Goal: Check status: Check status

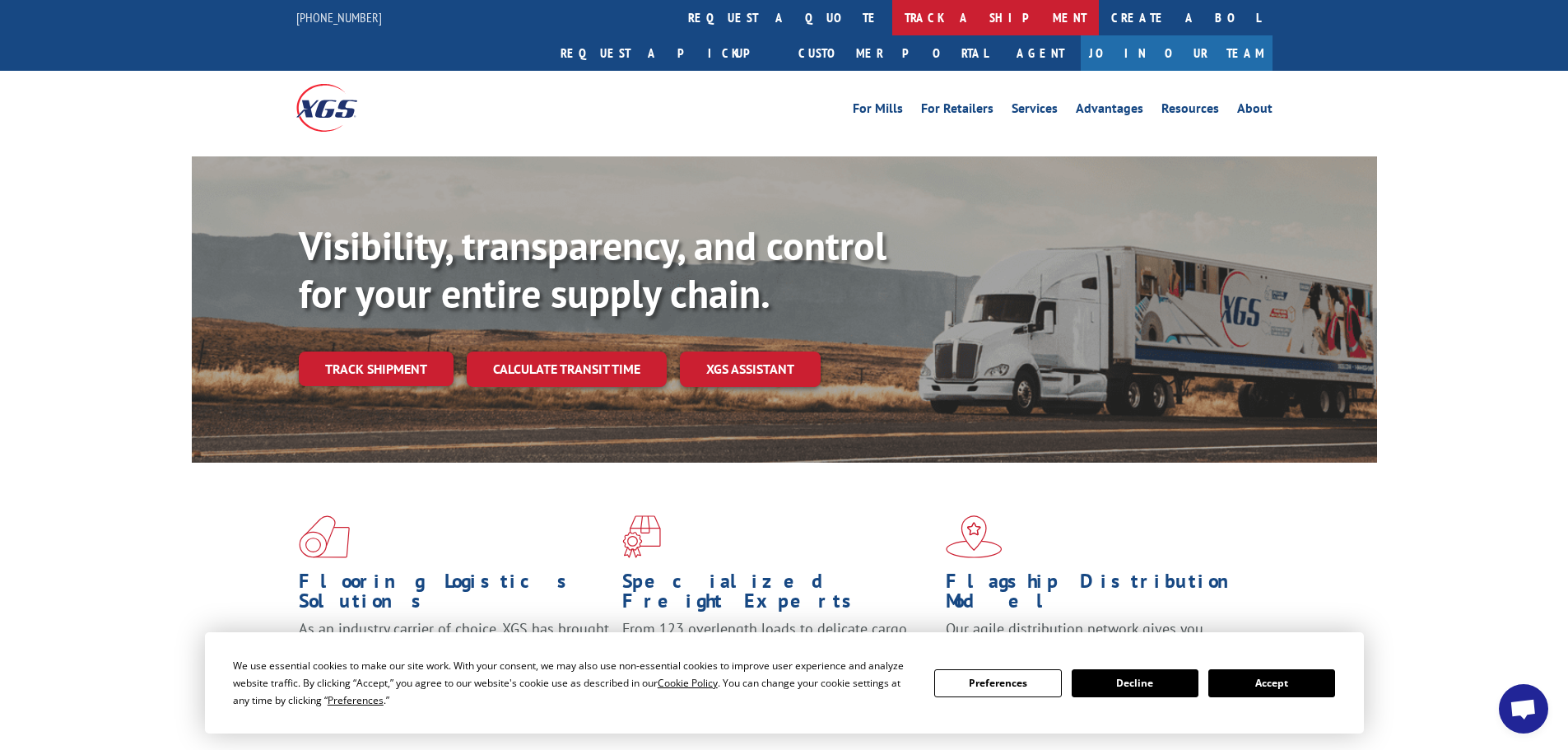
click at [892, 13] on link "track a shipment" at bounding box center [995, 18] width 207 height 35
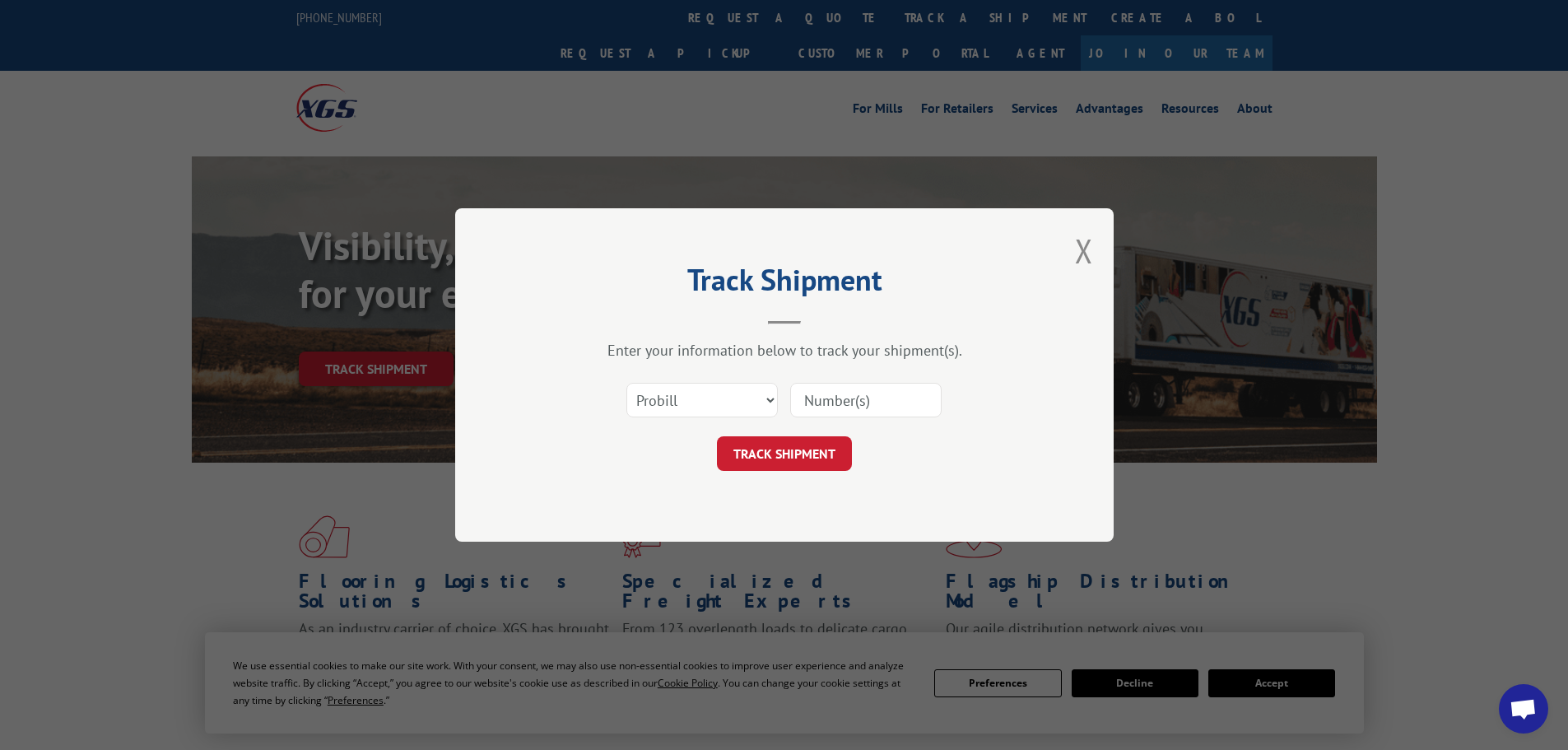
click at [833, 406] on input at bounding box center [866, 400] width 151 height 34
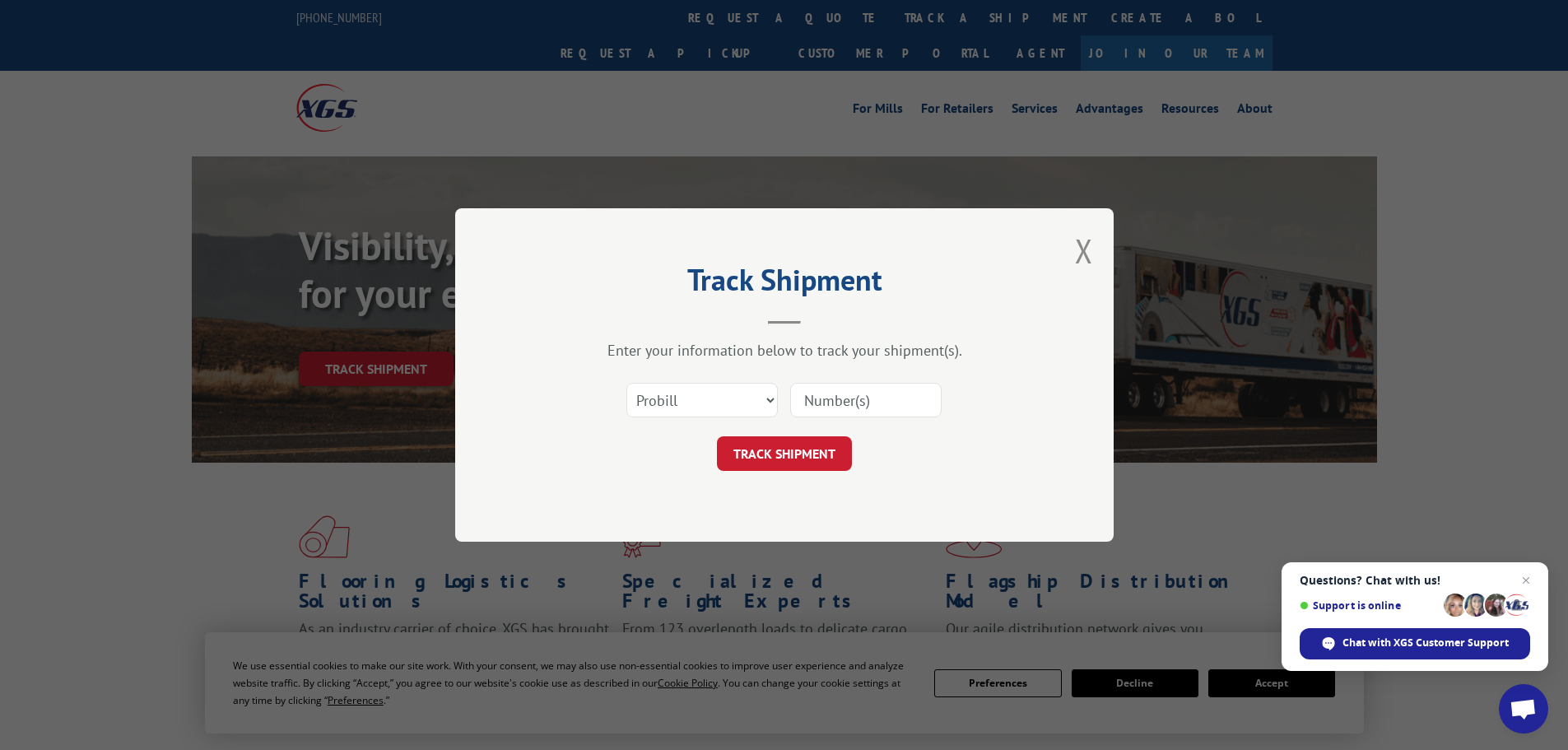
paste input "17592145"
type input "17592145"
click at [814, 446] on button "TRACK SHIPMENT" at bounding box center [785, 454] width 135 height 34
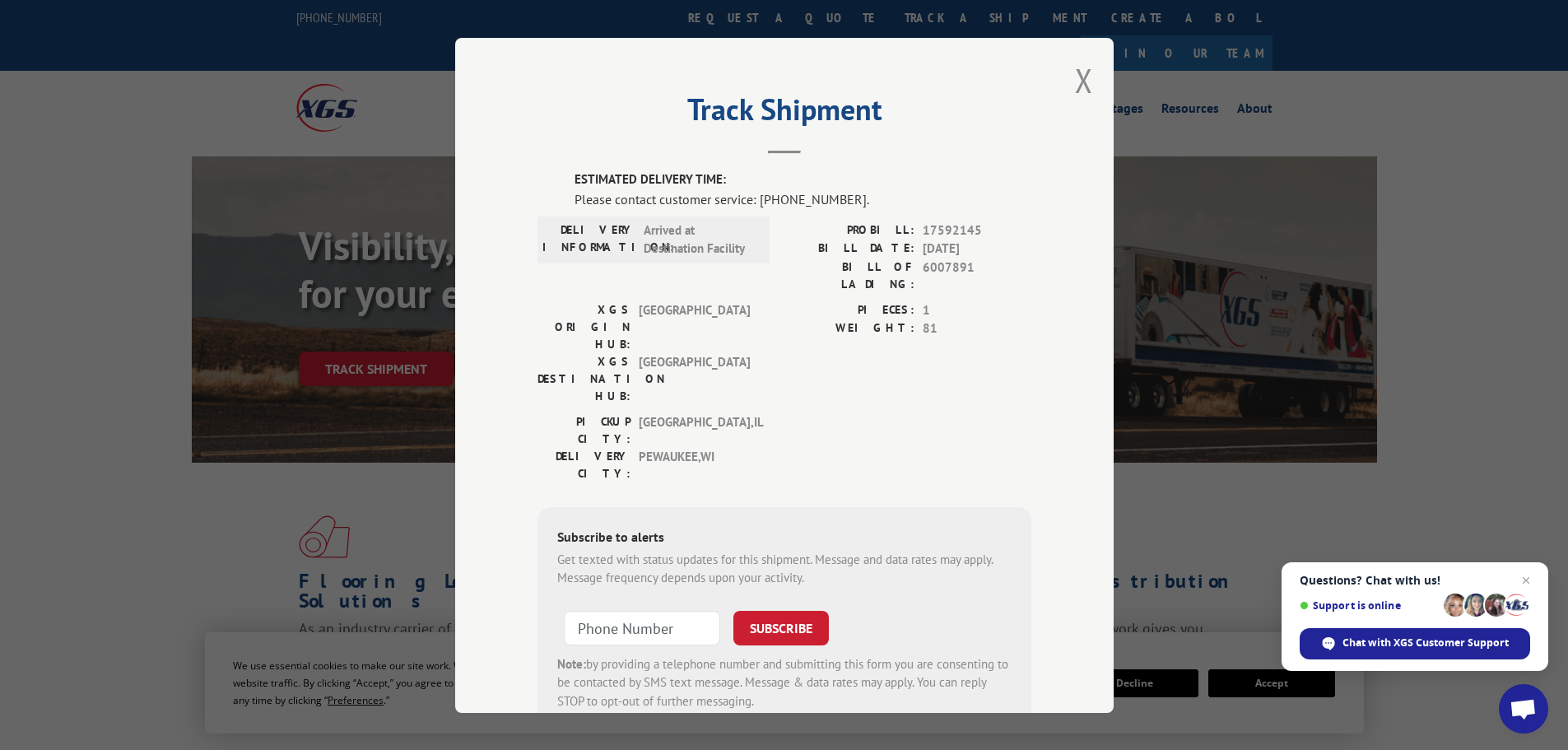
click at [1517, 702] on span "Open chat" at bounding box center [1523, 710] width 27 height 23
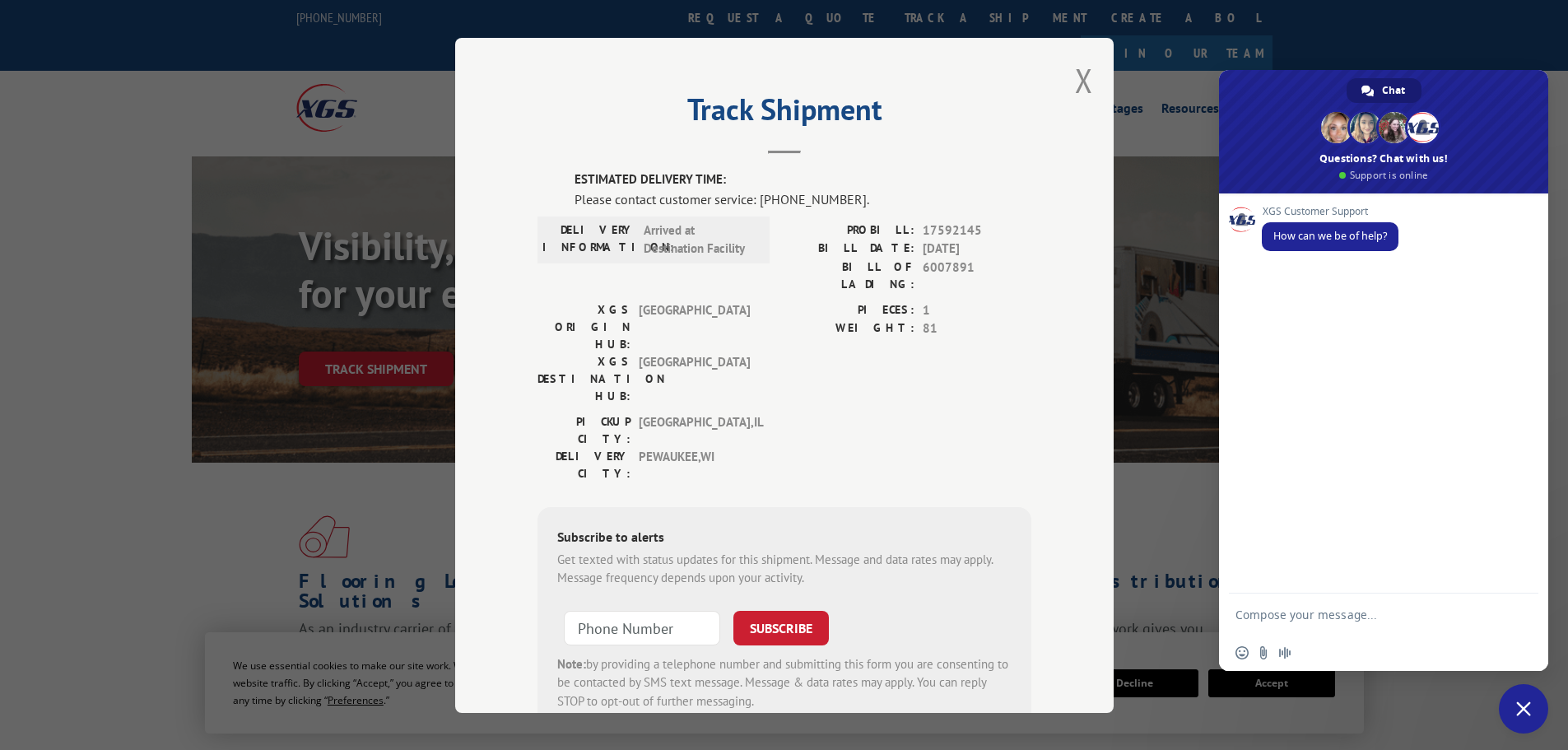
click at [1391, 622] on textarea "Compose your message..." at bounding box center [1367, 614] width 263 height 42
type textarea "need tracking please"
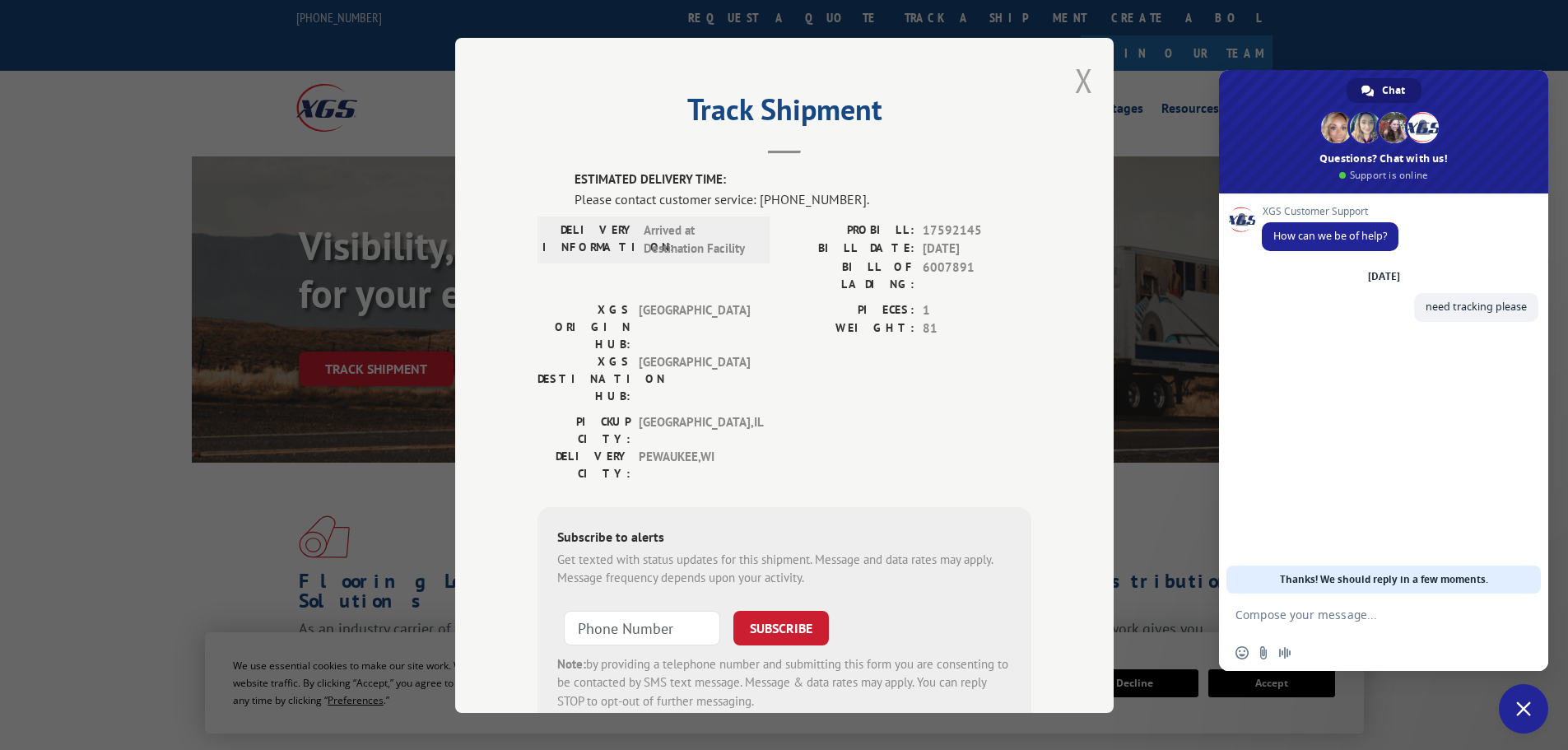
click at [1083, 82] on button "Close modal" at bounding box center [1084, 79] width 18 height 43
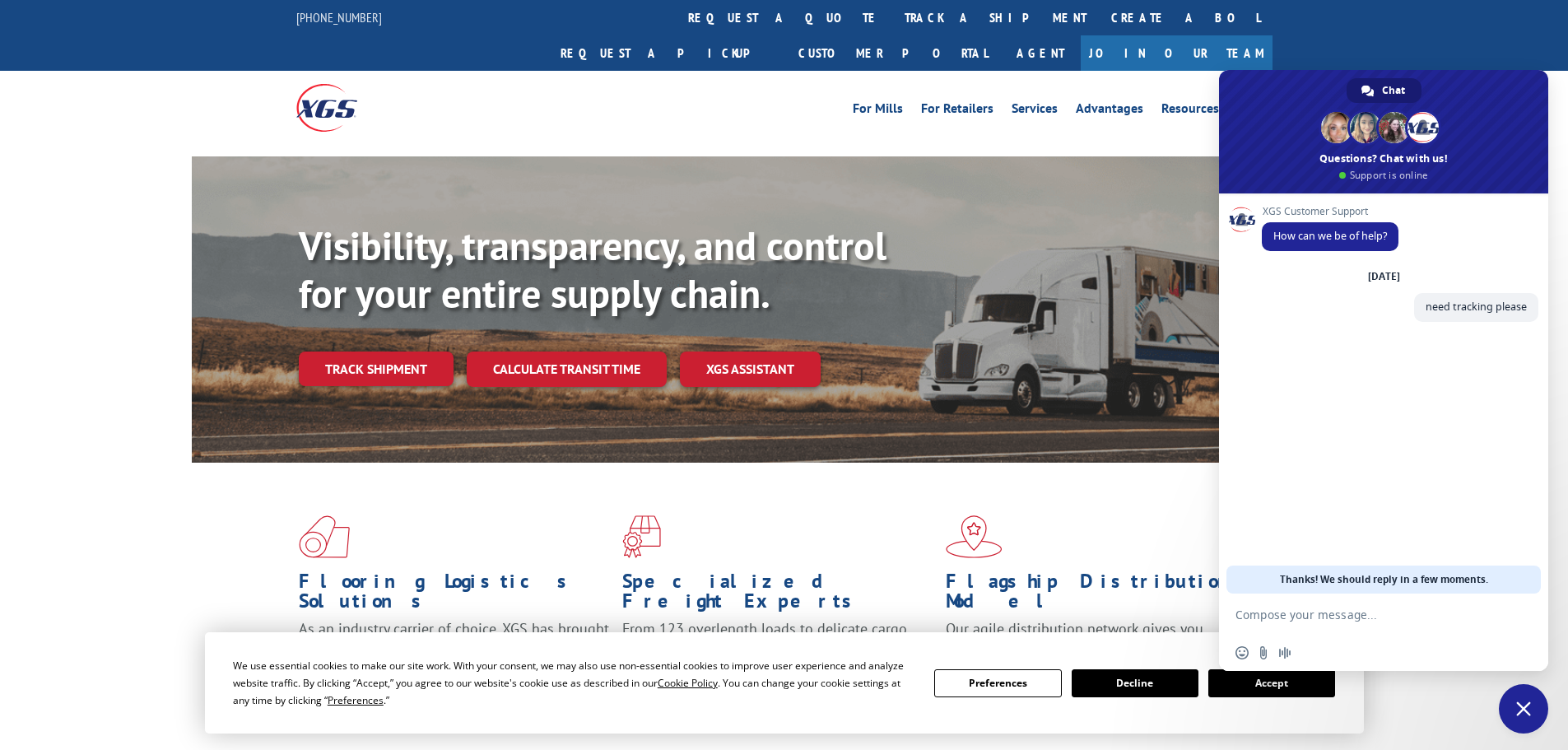
paste textarea "17592145"
type textarea "PRO# 17592145"
click at [1520, 615] on span "Send" at bounding box center [1520, 614] width 12 height 12
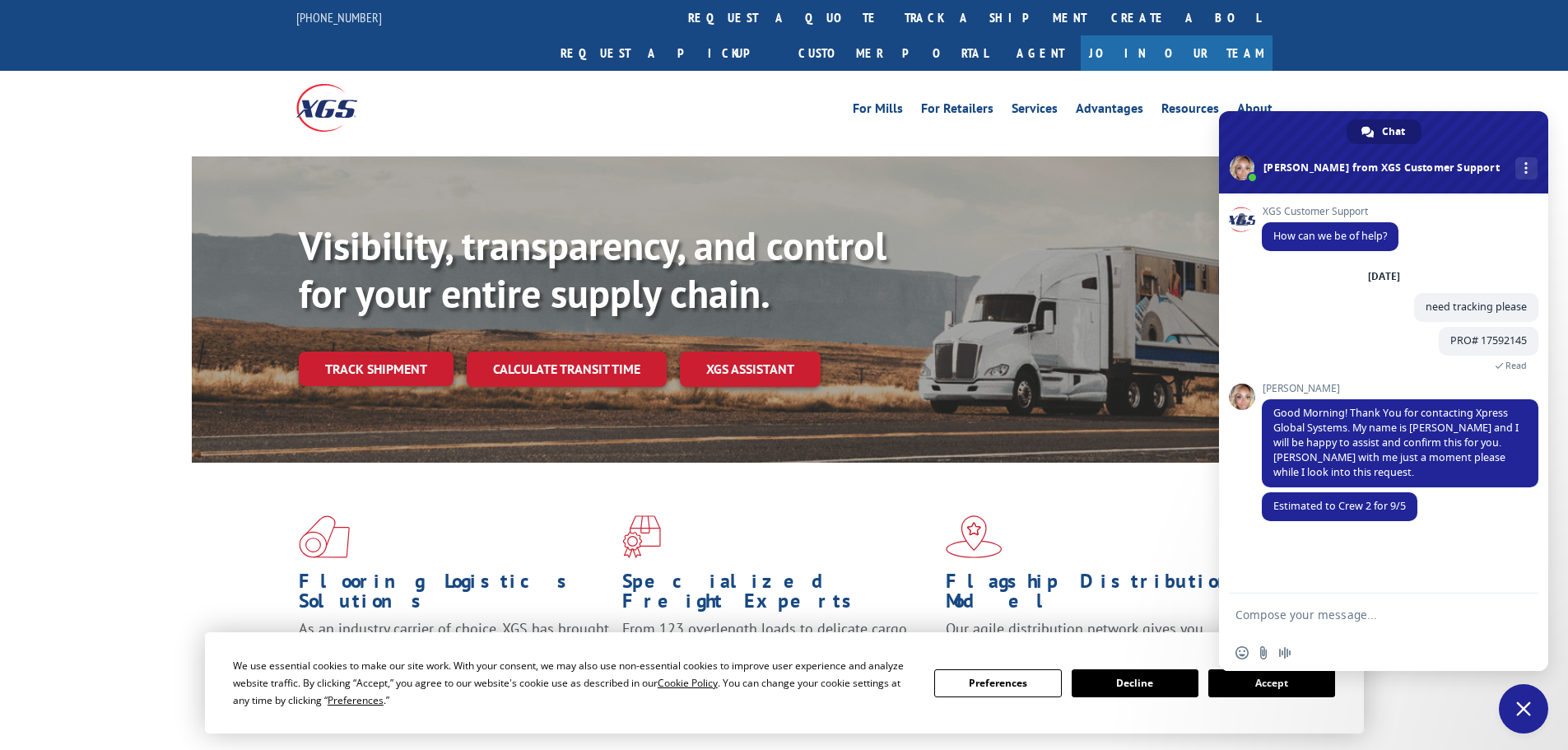
click at [1530, 708] on span "Close chat" at bounding box center [1524, 709] width 15 height 15
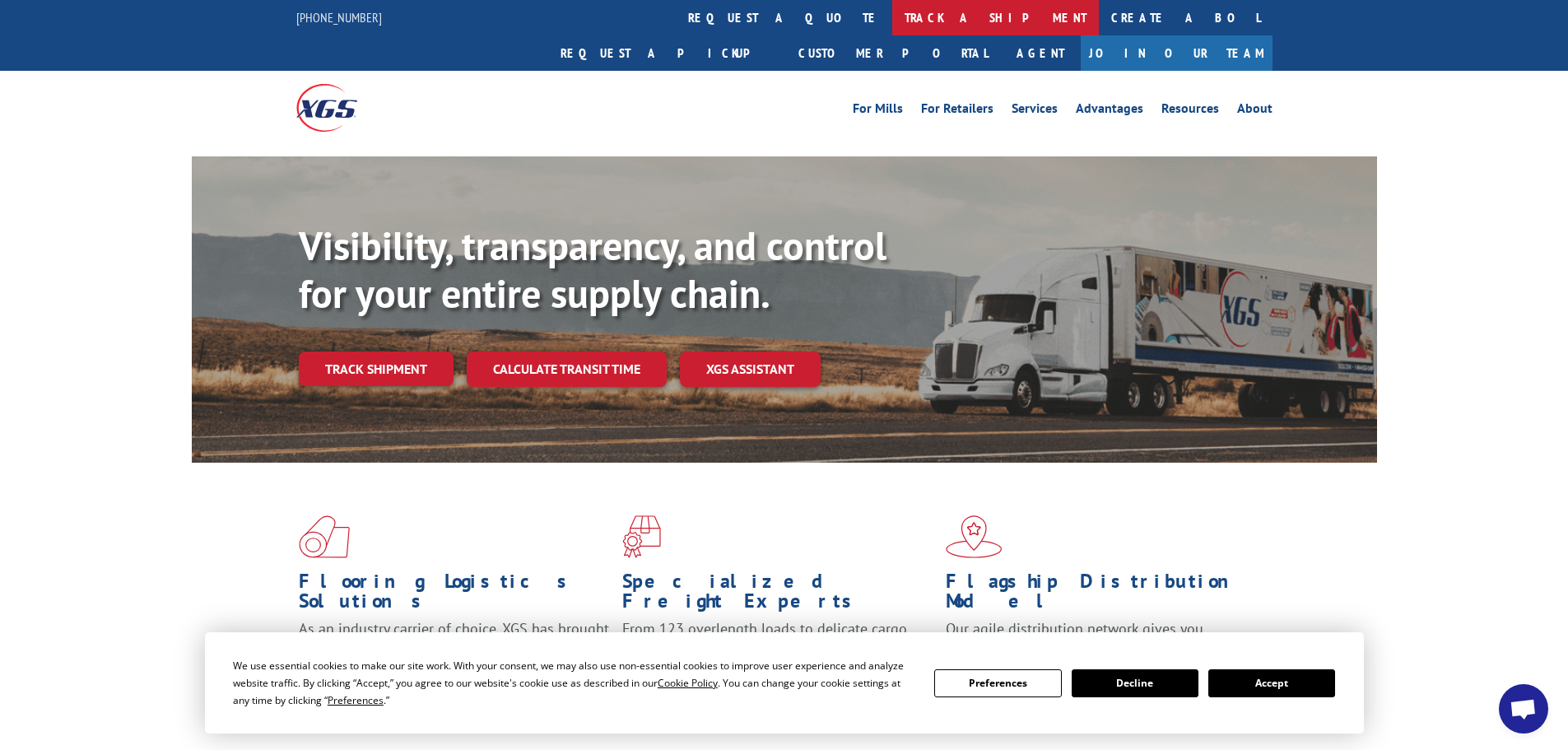
click at [892, 23] on link "track a shipment" at bounding box center [995, 18] width 207 height 35
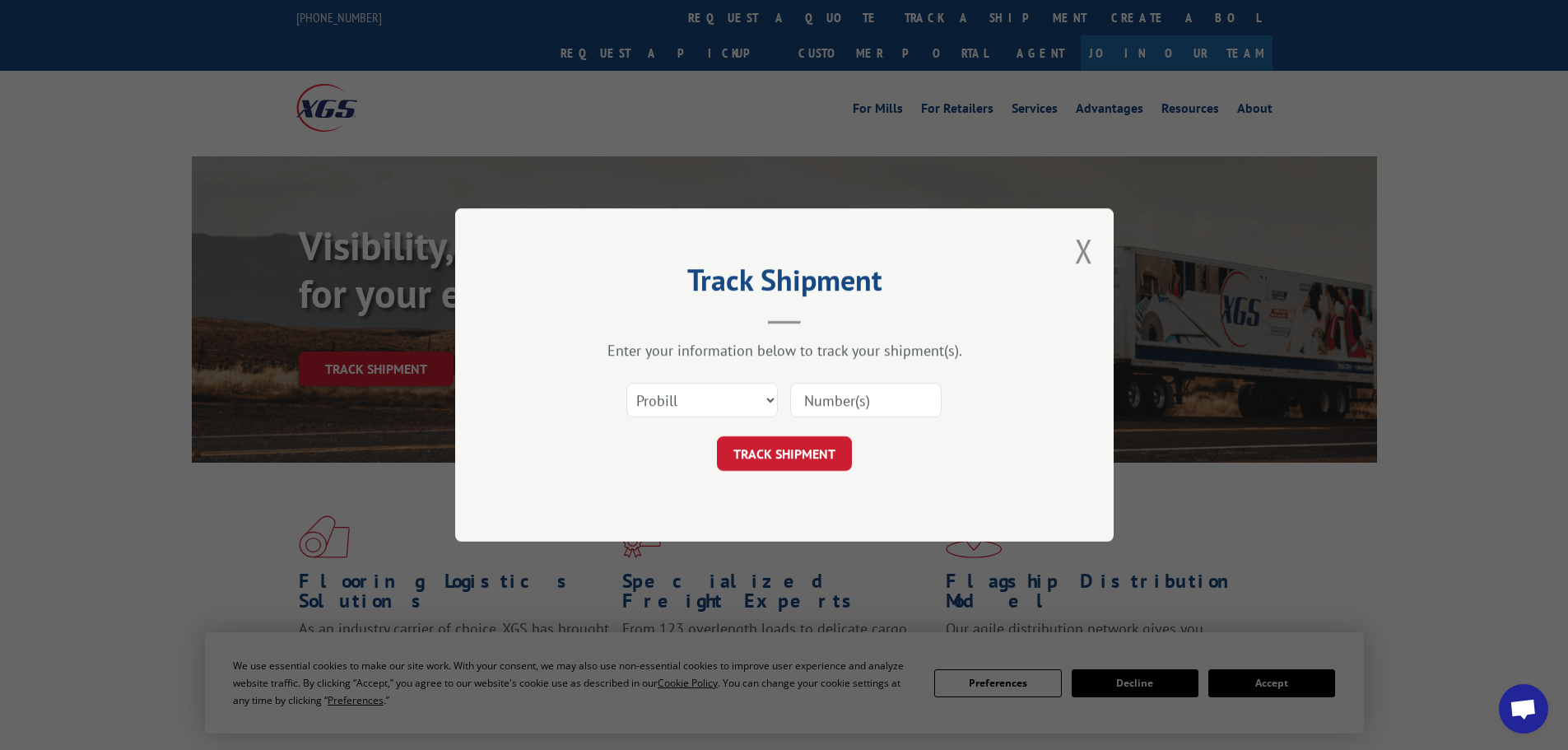
click at [829, 395] on input at bounding box center [866, 400] width 151 height 34
paste input "17469920"
type input "17469920"
click at [828, 453] on button "TRACK SHIPMENT" at bounding box center [785, 454] width 135 height 34
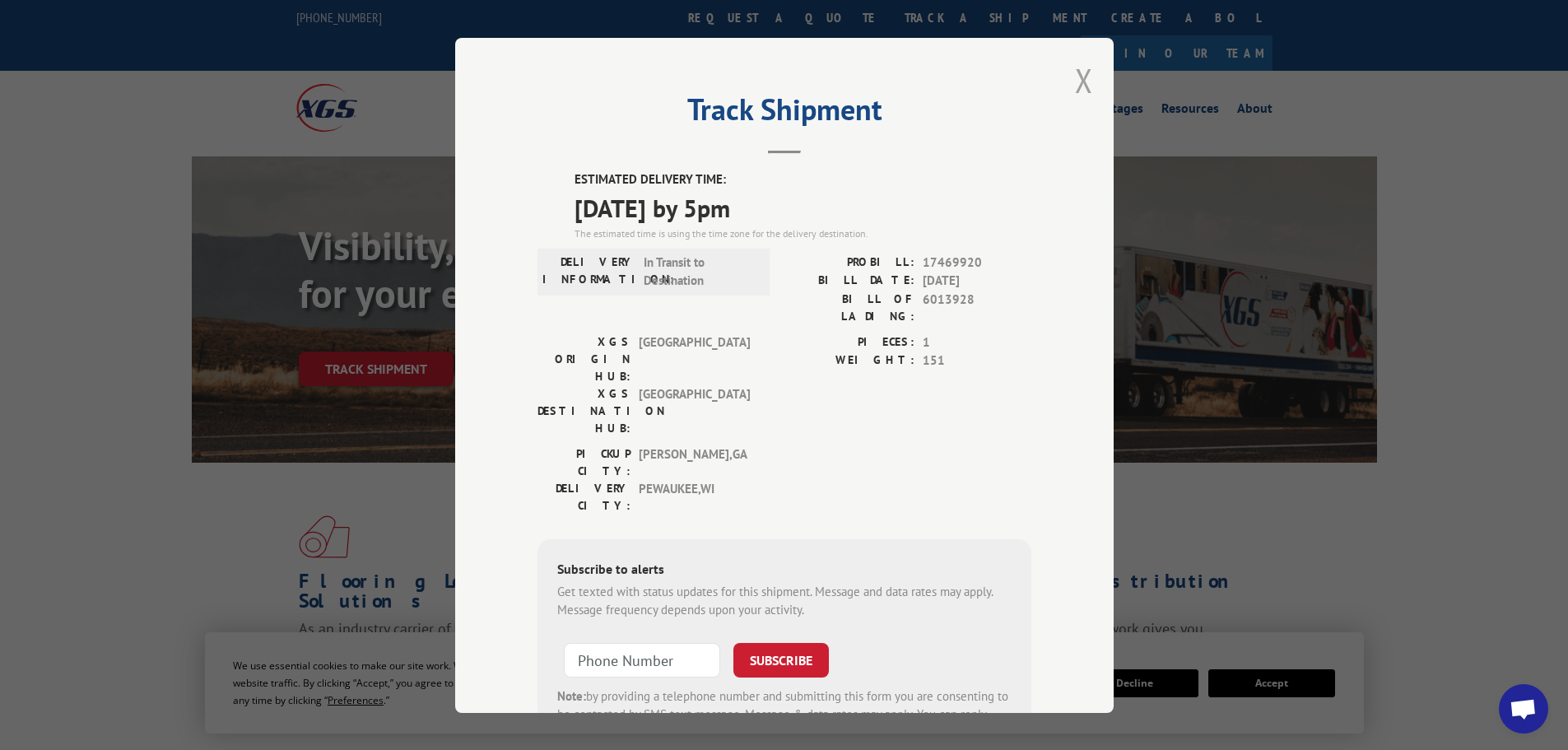
click at [1076, 79] on button "Close modal" at bounding box center [1084, 79] width 18 height 43
